Goal: Task Accomplishment & Management: Manage account settings

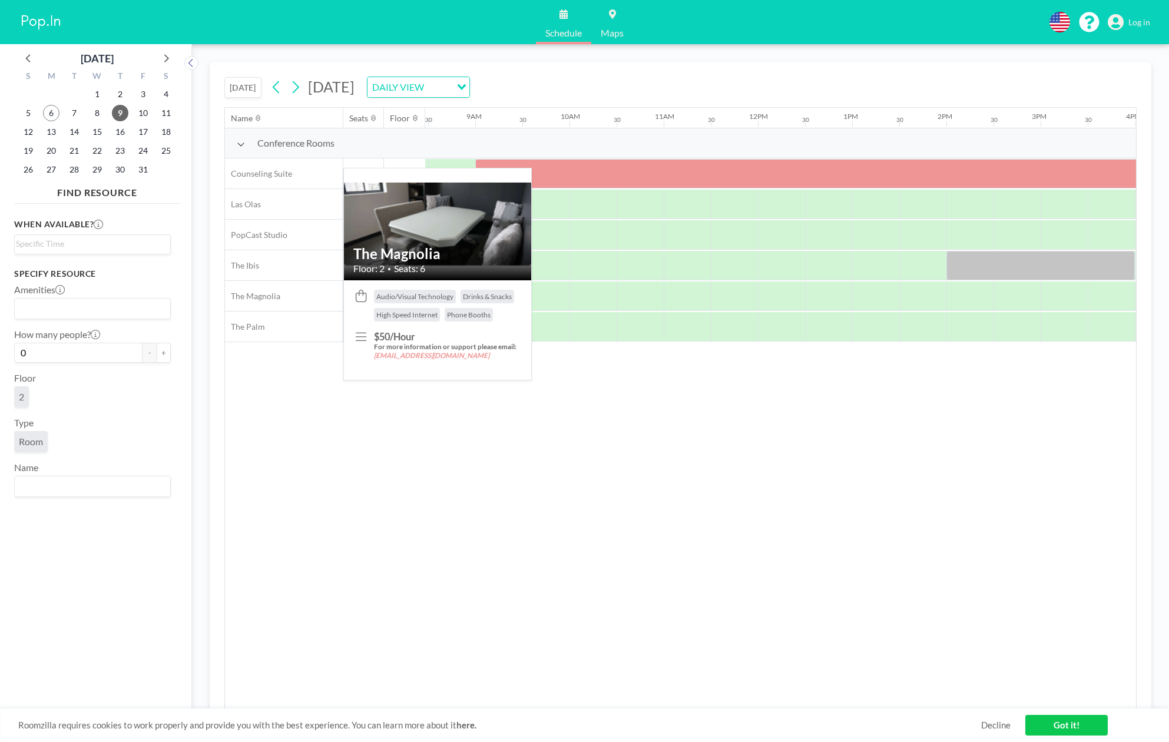
scroll to position [0, 801]
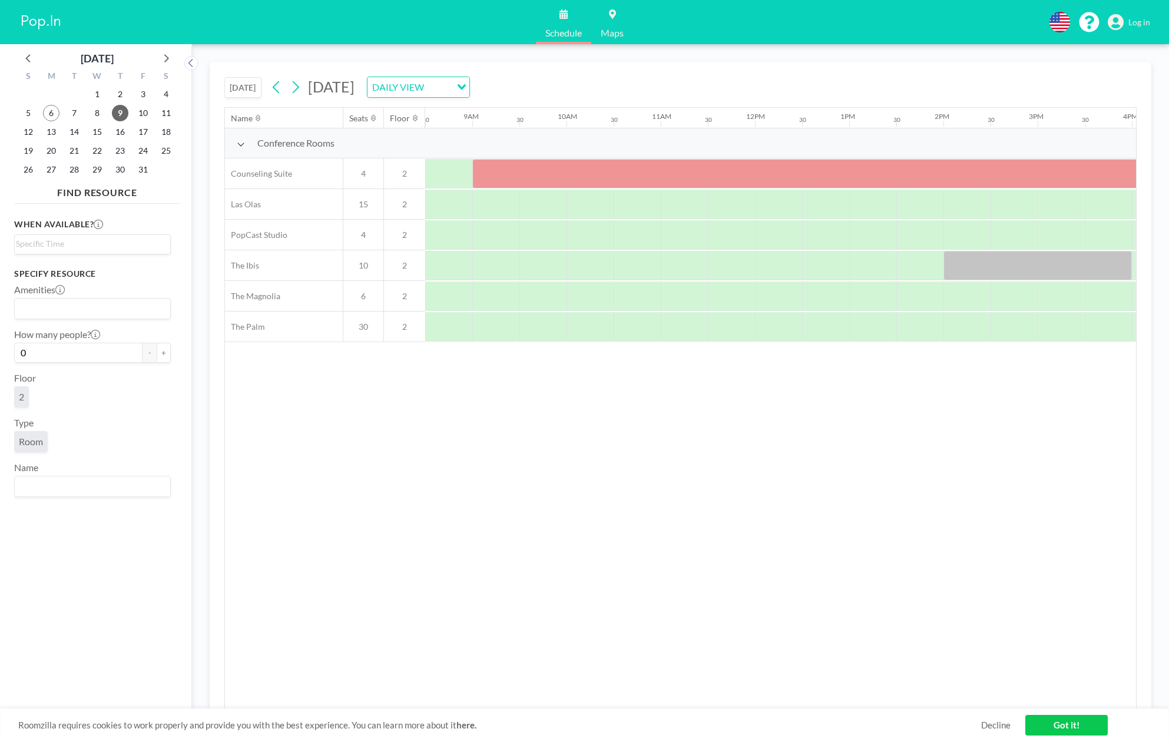
click at [991, 723] on link "Decline" at bounding box center [996, 725] width 29 height 11
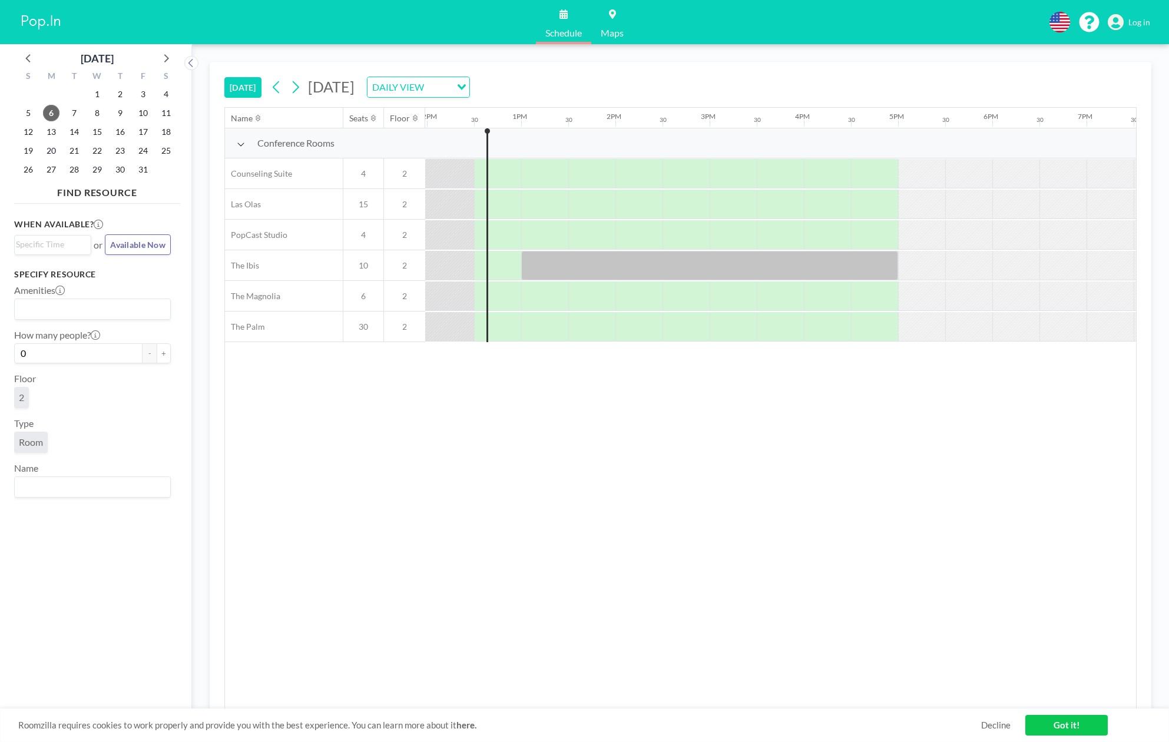
scroll to position [0, 1131]
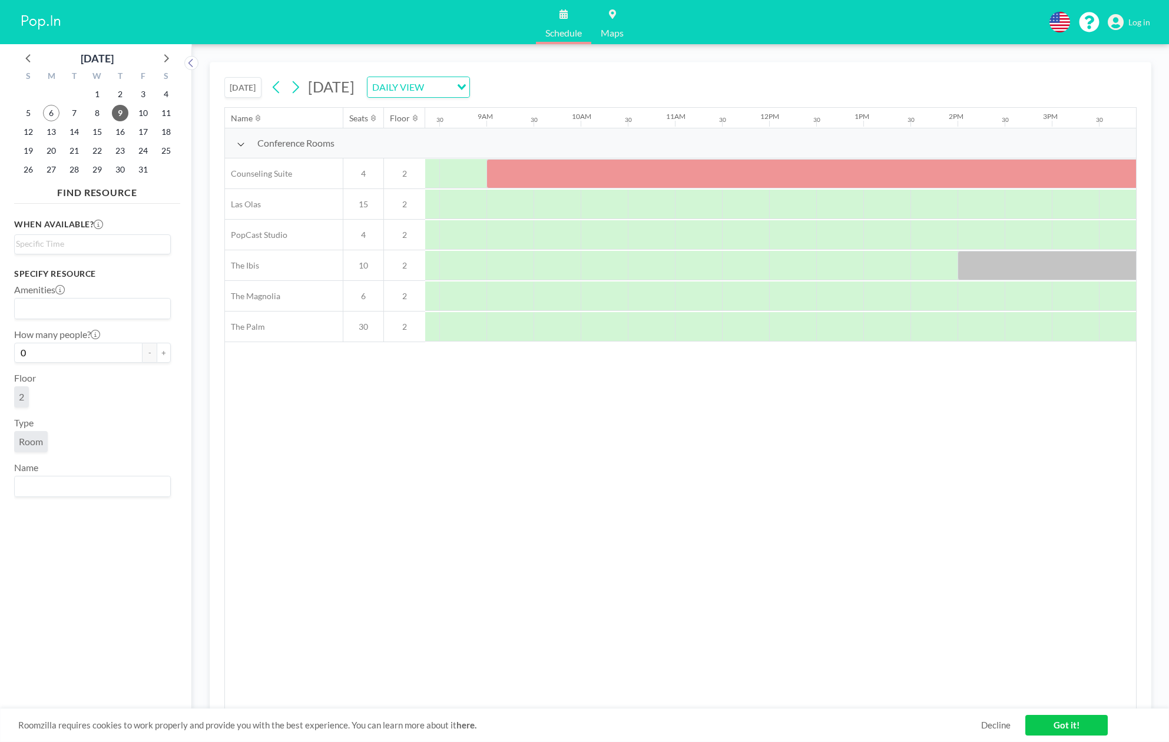
scroll to position [0, 801]
click at [600, 176] on div at bounding box center [850, 173] width 754 height 29
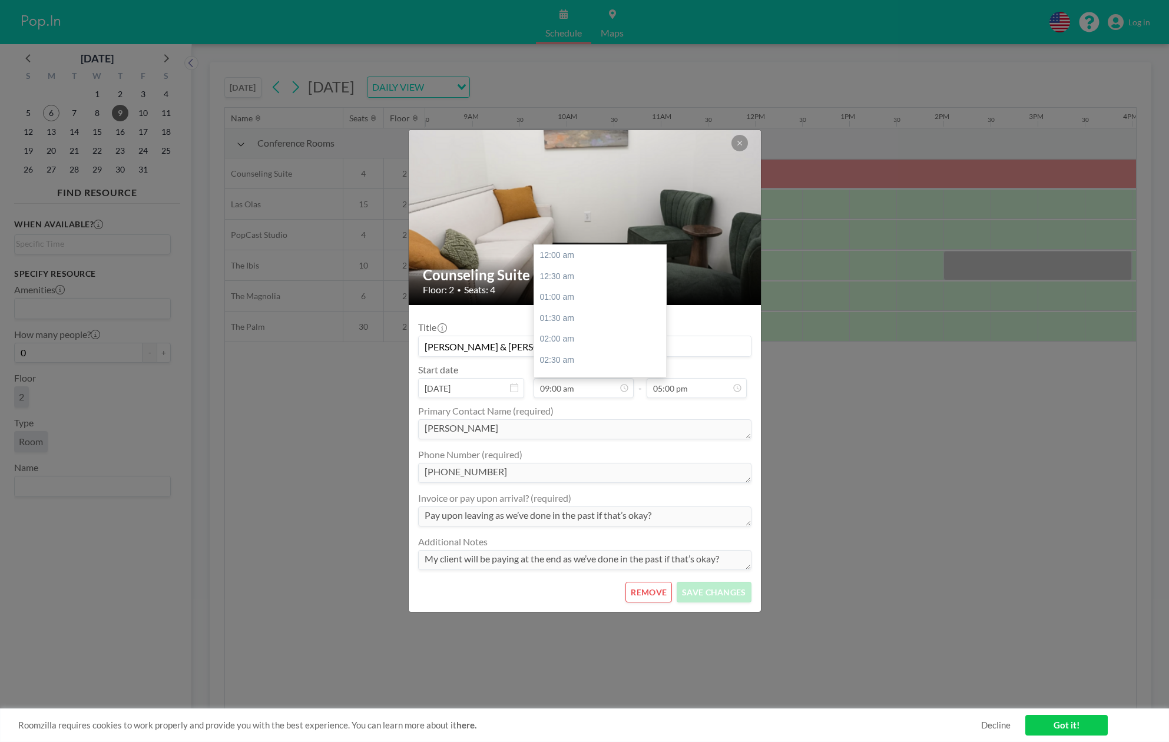
scroll to position [378, 0]
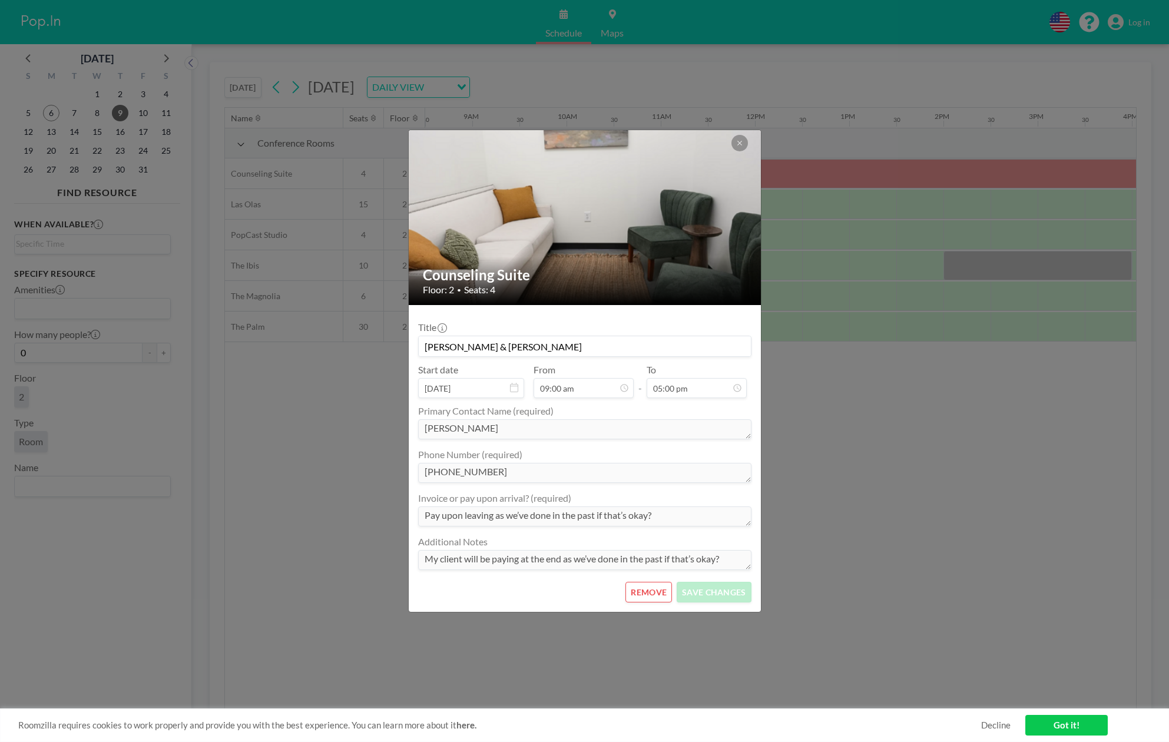
click at [647, 590] on button "REMOVE" at bounding box center [649, 592] width 47 height 21
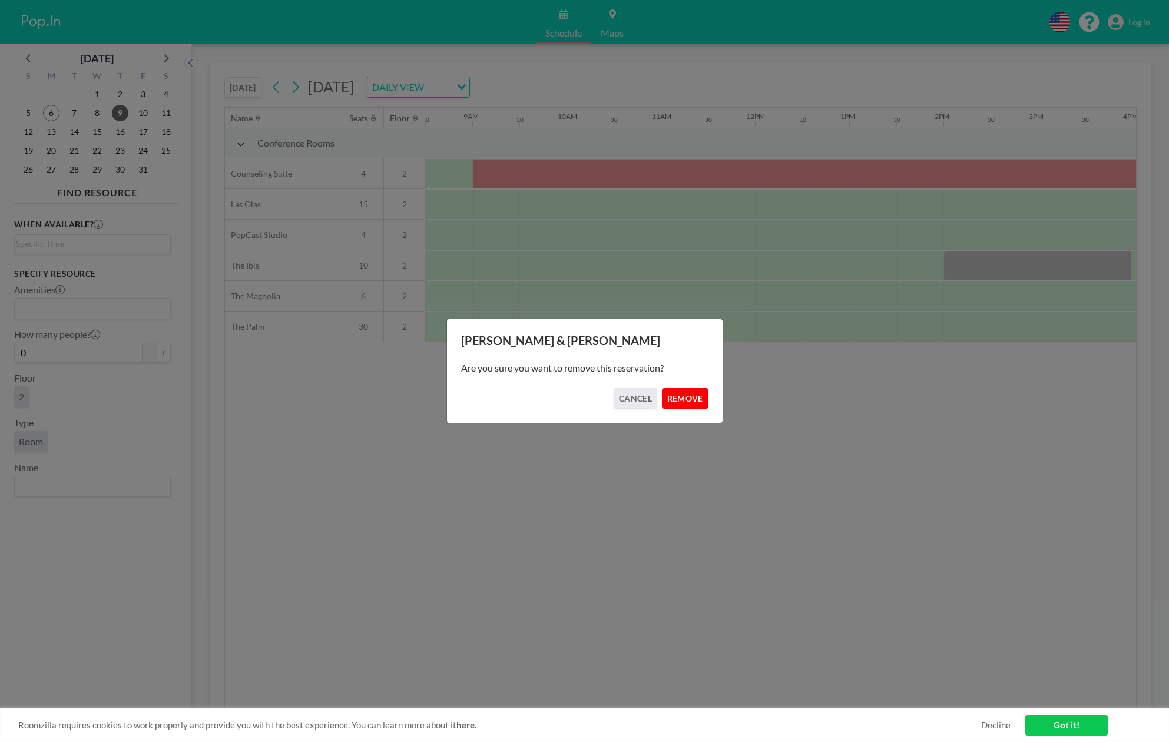
click at [695, 400] on button "REMOVE" at bounding box center [685, 398] width 47 height 21
